Goal: Task Accomplishment & Management: Manage account settings

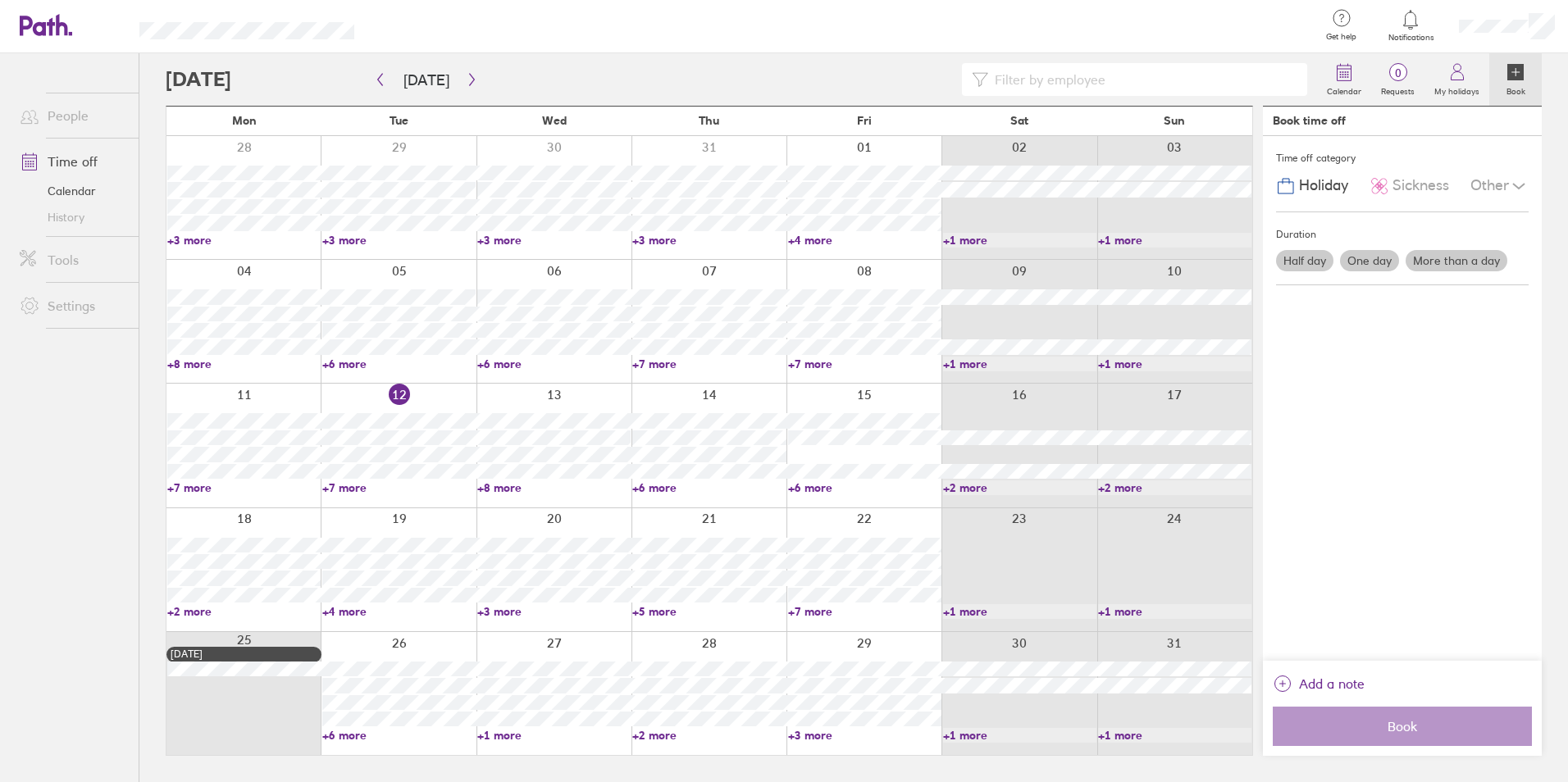
click at [187, 492] on link "+7 more" at bounding box center [244, 487] width 153 height 14
click at [355, 491] on link "+7 more" at bounding box center [399, 487] width 153 height 14
click at [481, 482] on link "+8 more" at bounding box center [554, 487] width 153 height 14
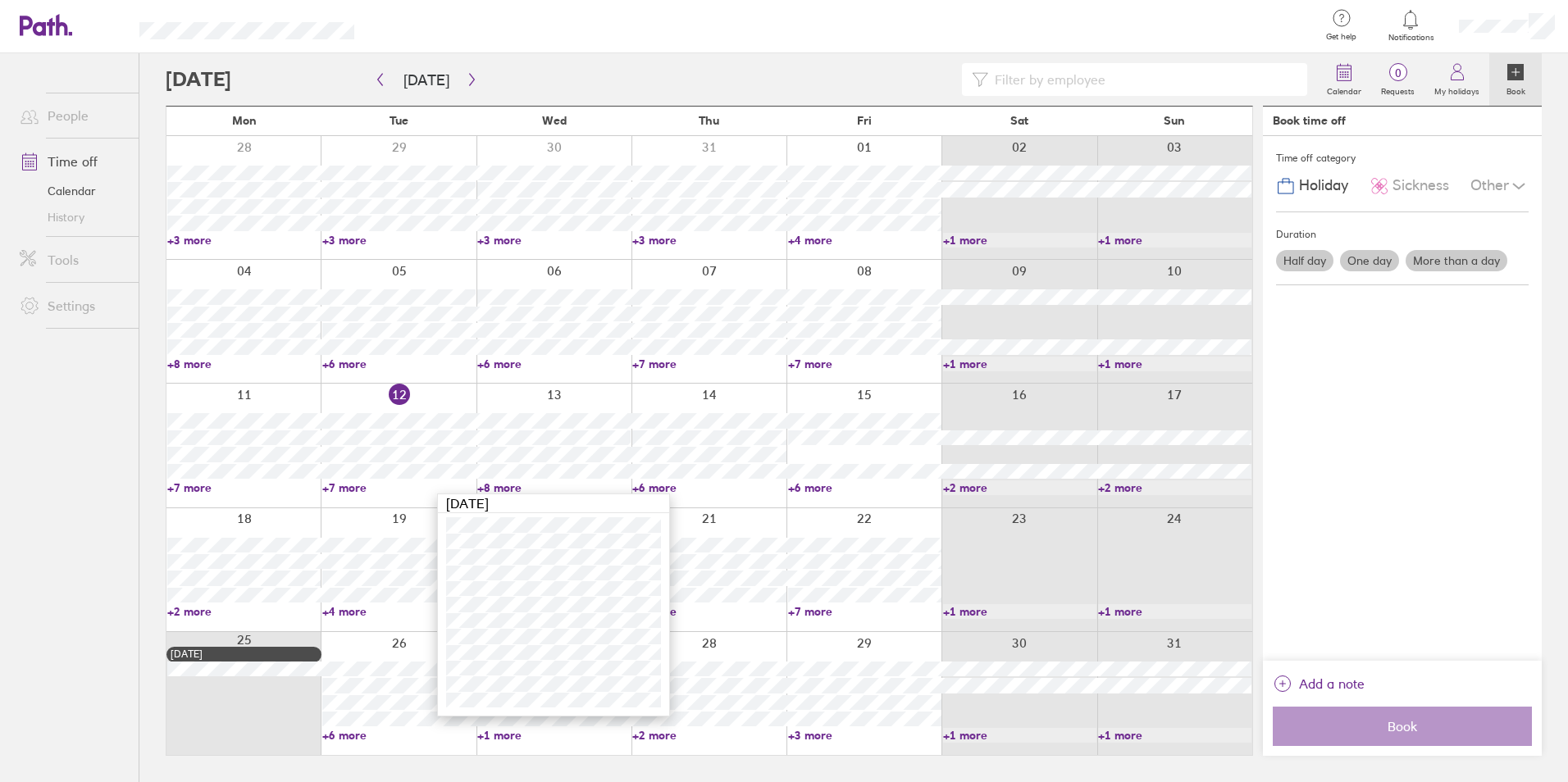
click at [481, 482] on link "+8 more" at bounding box center [554, 487] width 153 height 14
click at [663, 485] on link "+6 more" at bounding box center [709, 487] width 153 height 14
click at [796, 488] on link "+6 more" at bounding box center [865, 487] width 153 height 14
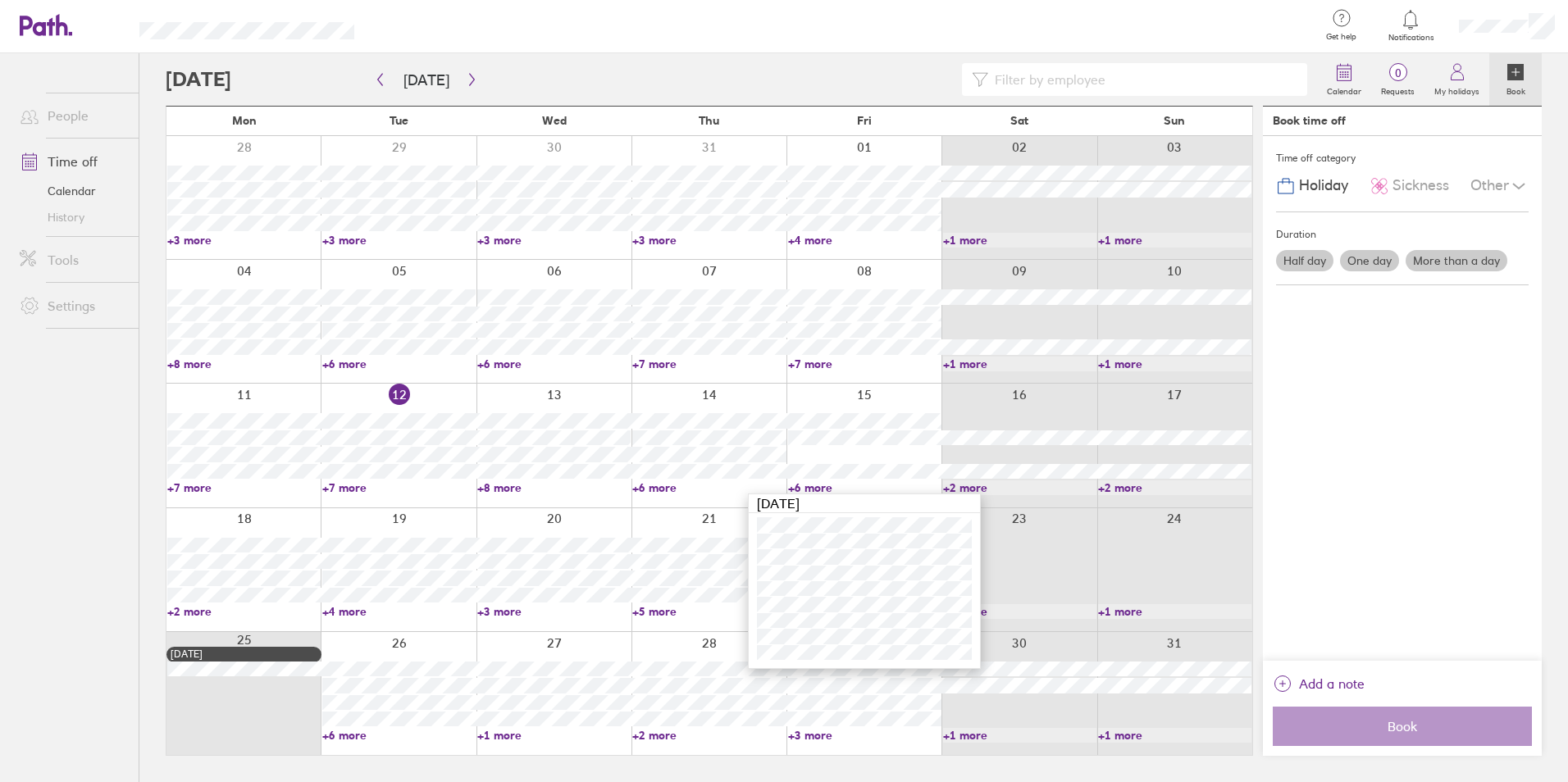
click at [796, 488] on link "+6 more" at bounding box center [865, 487] width 153 height 14
click at [192, 608] on link "+2 more" at bounding box center [244, 611] width 153 height 14
click at [350, 730] on link "+6 more" at bounding box center [399, 735] width 153 height 14
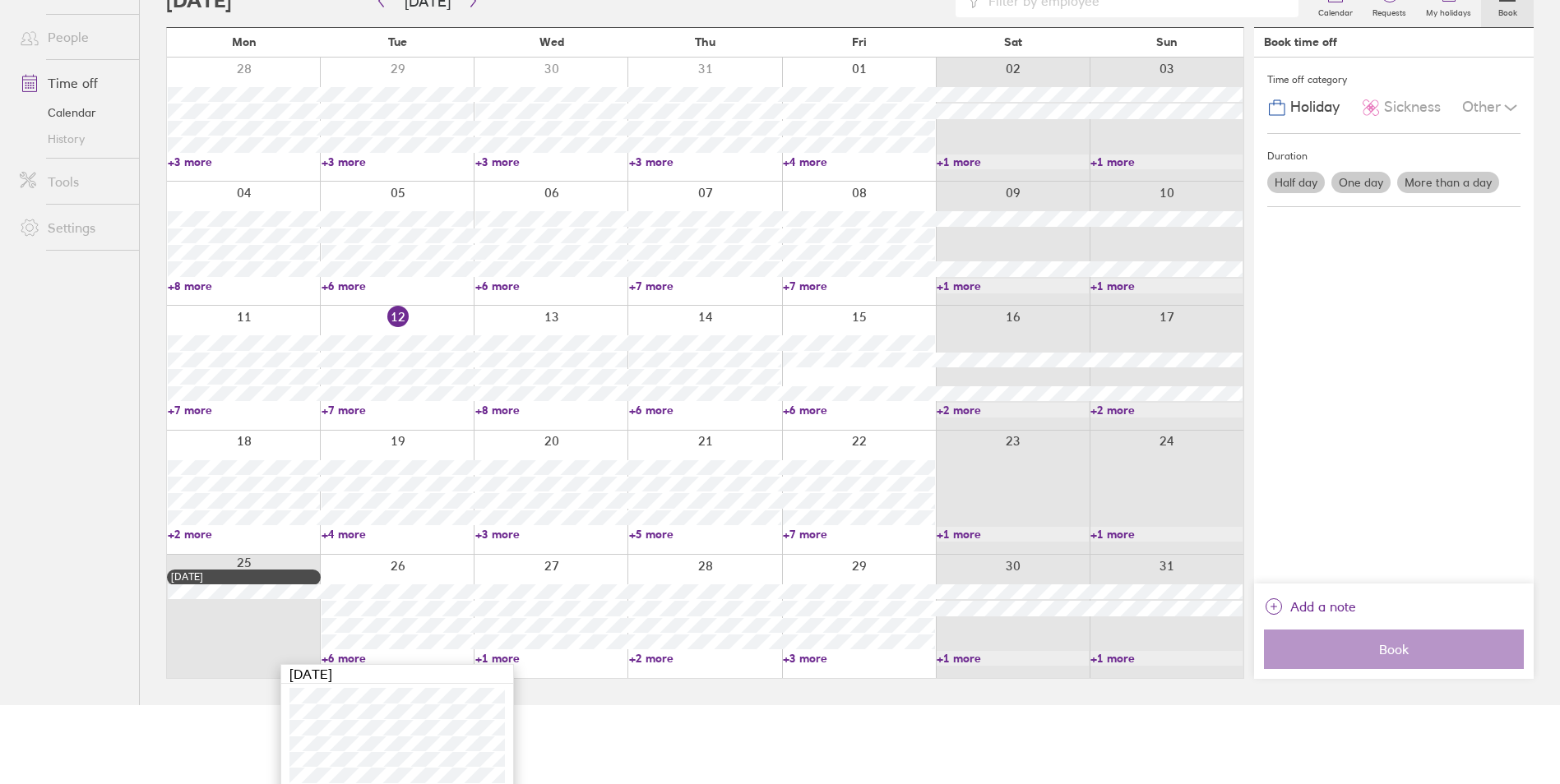
scroll to position [152, 0]
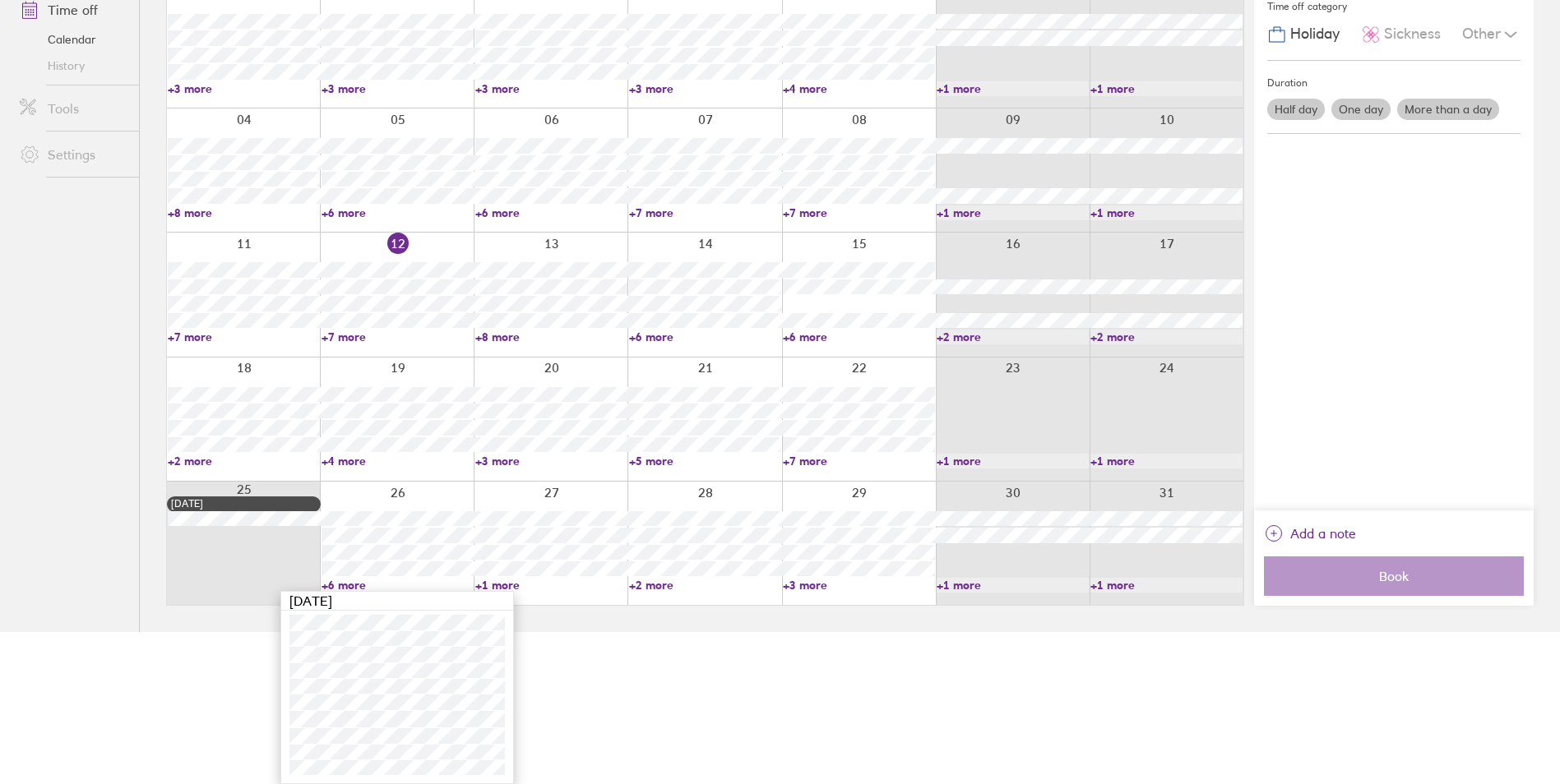
click at [821, 632] on html "Get help FAQs Contact us Notifications My profile Sign out People Time off Cale…" at bounding box center [780, 240] width 1560 height 784
